Goal: Check status: Check status

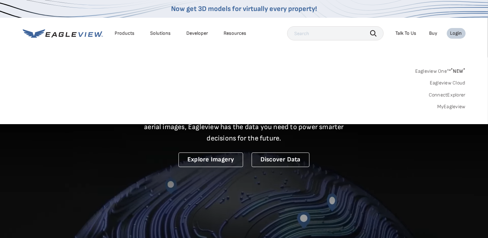
click at [449, 107] on link "MyEagleview" at bounding box center [452, 107] width 28 height 6
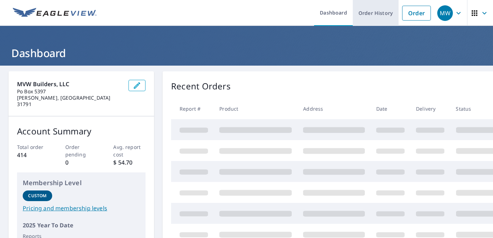
click at [364, 13] on link "Order History" at bounding box center [376, 13] width 46 height 26
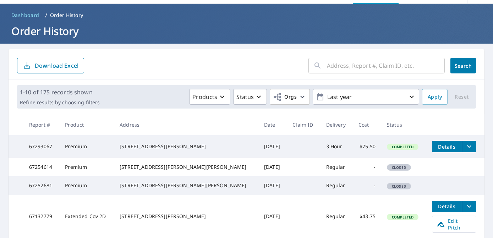
scroll to position [32, 0]
